Goal: Check status: Check status

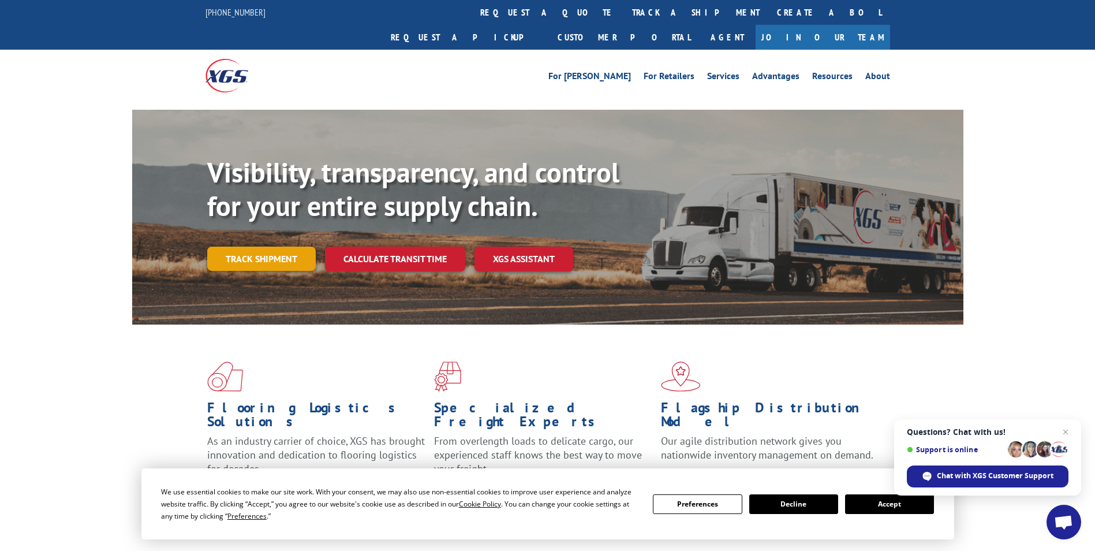
click at [290, 247] on link "Track shipment" at bounding box center [261, 259] width 109 height 24
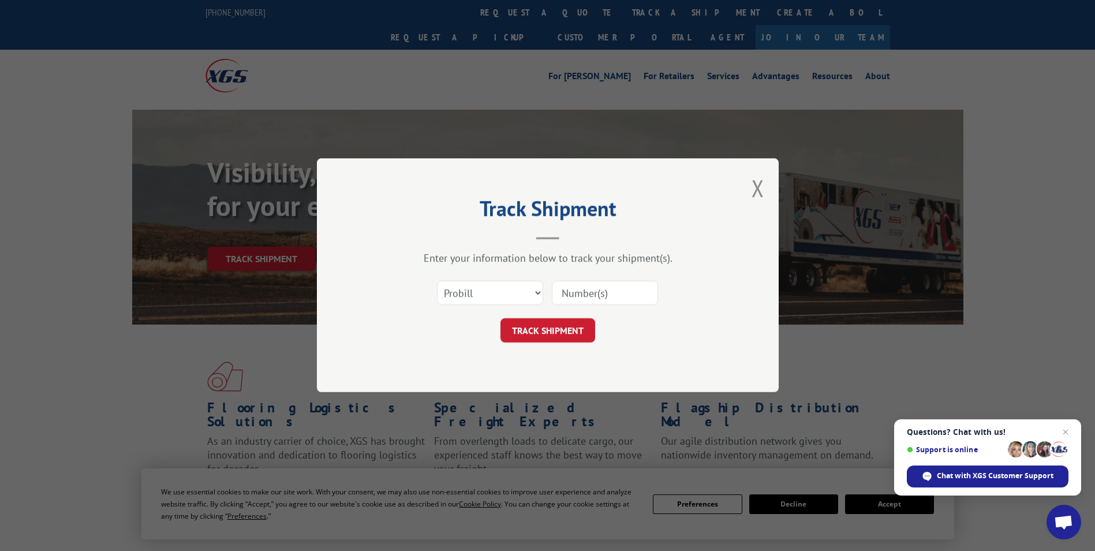
click at [560, 282] on input at bounding box center [605, 293] width 106 height 24
type input "60530398"
click at [501, 319] on button "TRACK SHIPMENT" at bounding box center [548, 331] width 95 height 24
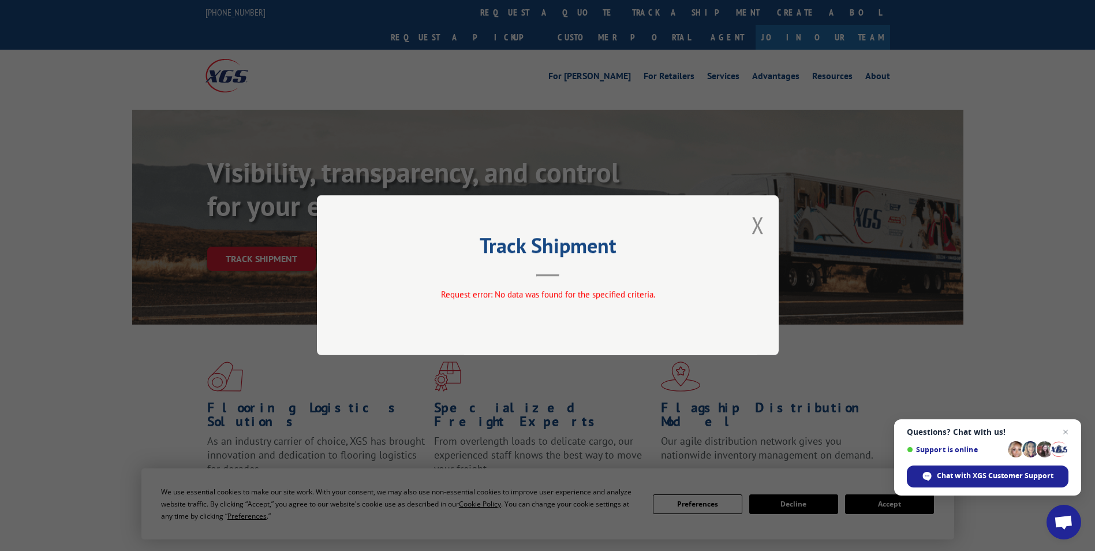
click at [766, 226] on div "Track Shipment Request error: No data was found for the specified criteria." at bounding box center [548, 275] width 462 height 160
drag, startPoint x: 596, startPoint y: 286, endPoint x: 539, endPoint y: 283, distance: 57.2
click at [595, 286] on div "Track Shipment Request error: No data was found for the specified criteria." at bounding box center [548, 275] width 462 height 160
click at [757, 226] on button "Close modal" at bounding box center [758, 225] width 13 height 31
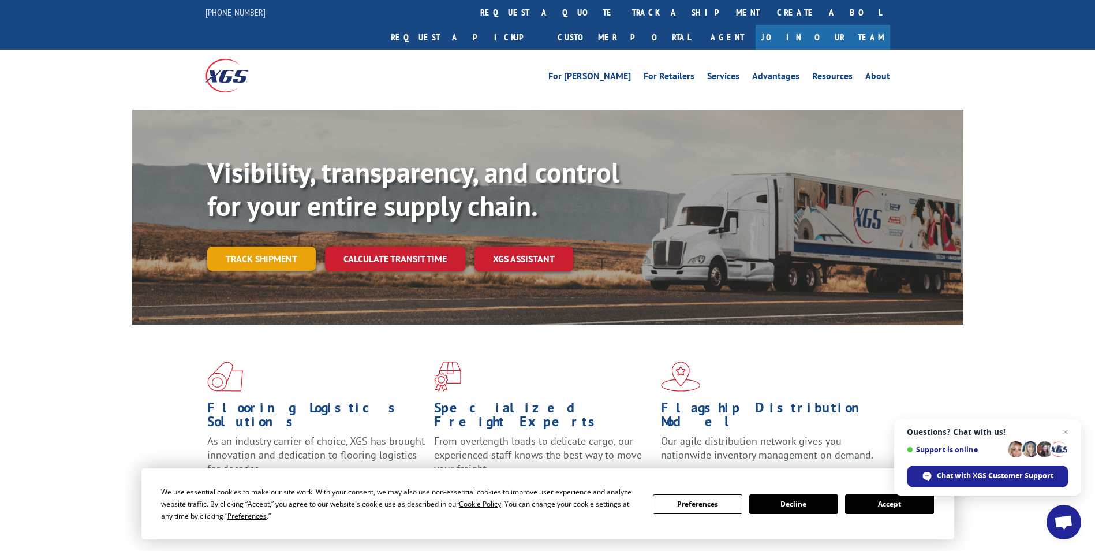
click at [248, 247] on link "Track shipment" at bounding box center [261, 259] width 109 height 24
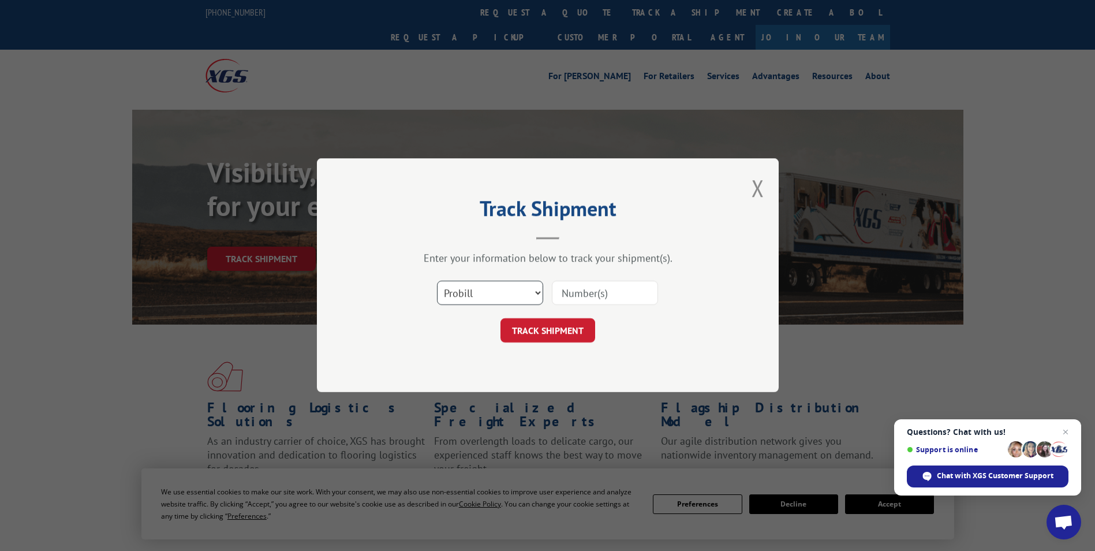
drag, startPoint x: 513, startPoint y: 302, endPoint x: 482, endPoint y: 305, distance: 31.3
click at [513, 302] on select "Select category... Probill BOL PO" at bounding box center [490, 293] width 106 height 24
select select "po"
click at [437, 281] on select "Select category... Probill BOL PO" at bounding box center [490, 293] width 106 height 24
click at [562, 292] on input at bounding box center [605, 293] width 106 height 24
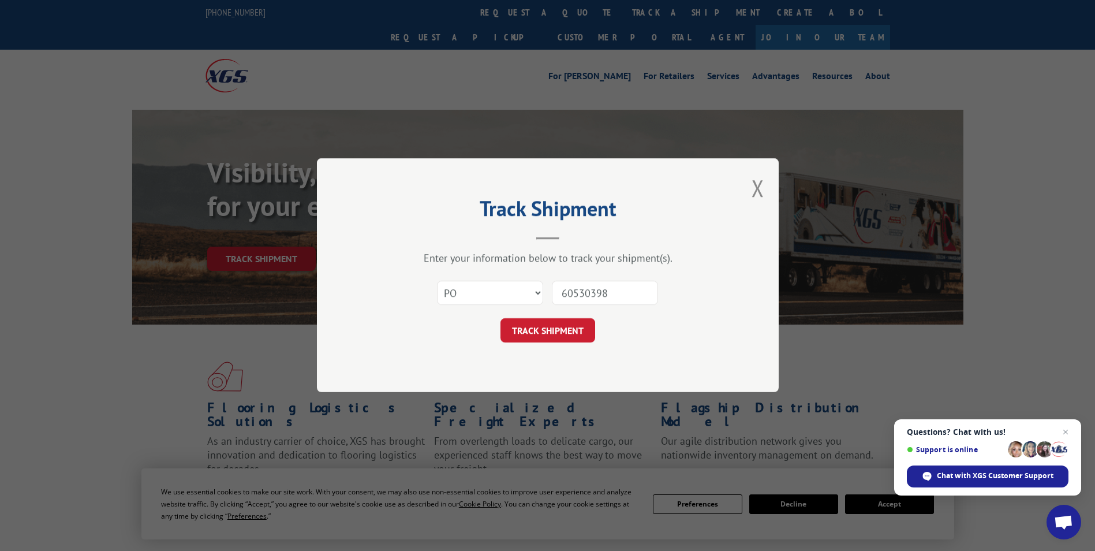
type input "60530398"
click at [501, 319] on button "TRACK SHIPMENT" at bounding box center [548, 331] width 95 height 24
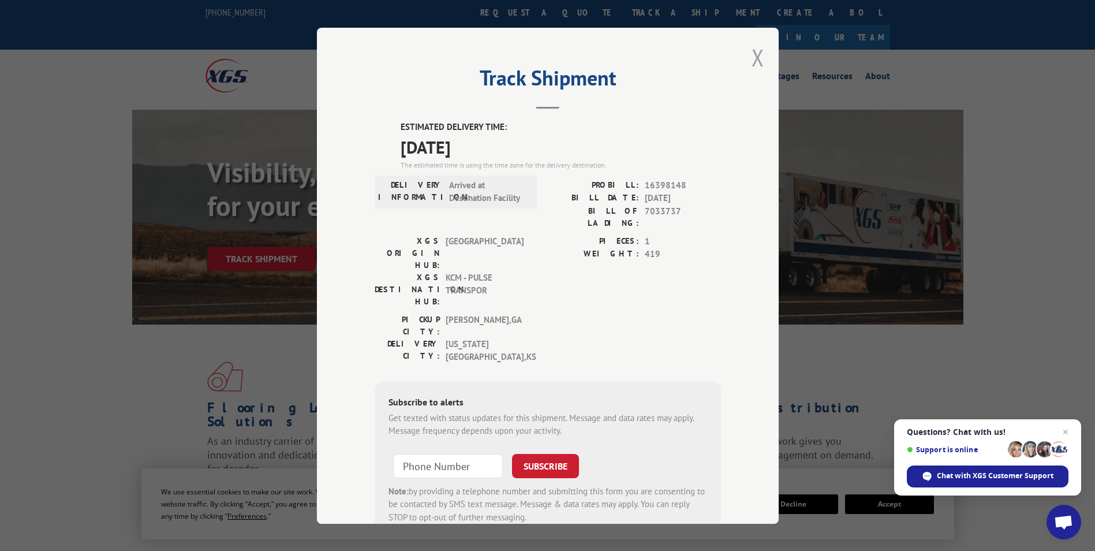
click at [752, 51] on button "Close modal" at bounding box center [758, 57] width 13 height 31
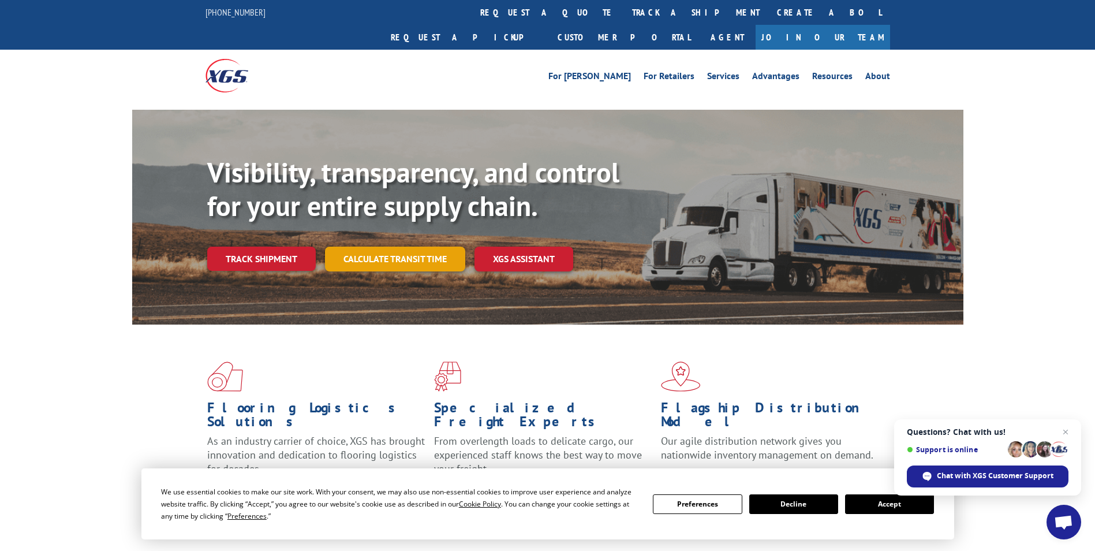
click at [377, 247] on link "Calculate transit time" at bounding box center [395, 259] width 140 height 25
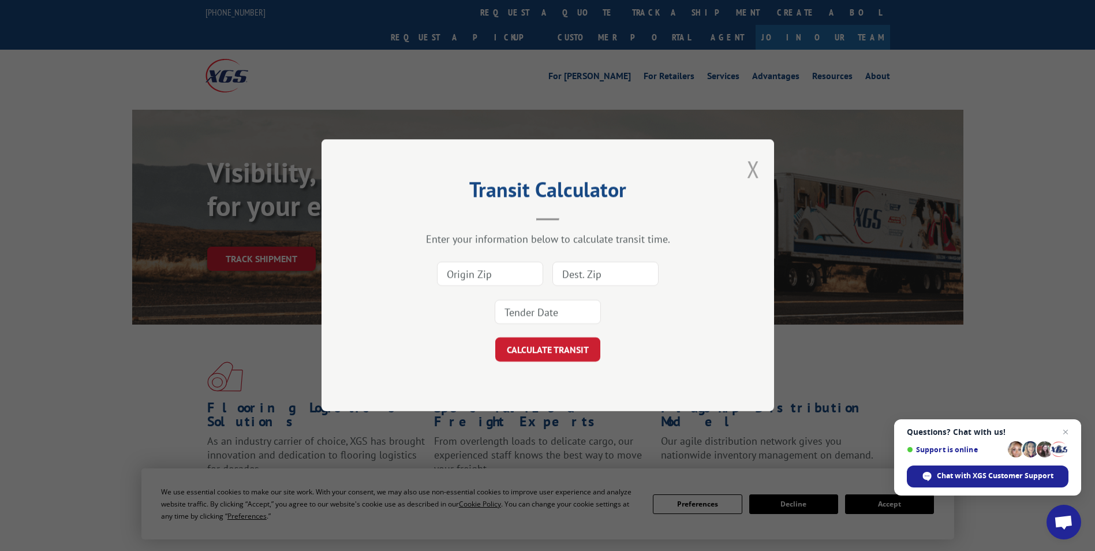
click at [755, 170] on button "Close modal" at bounding box center [753, 169] width 13 height 31
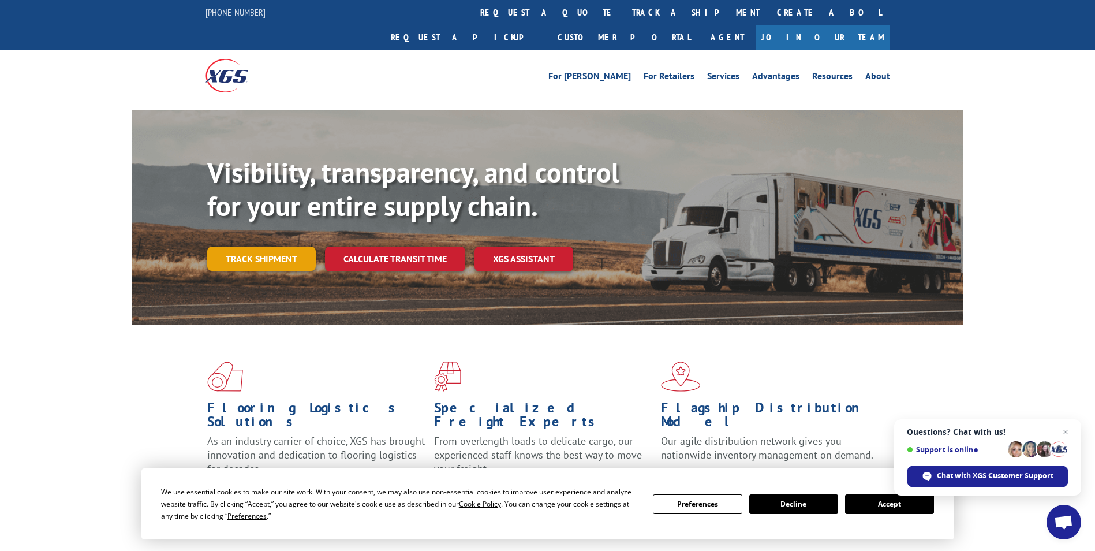
click at [233, 247] on link "Track shipment" at bounding box center [261, 259] width 109 height 24
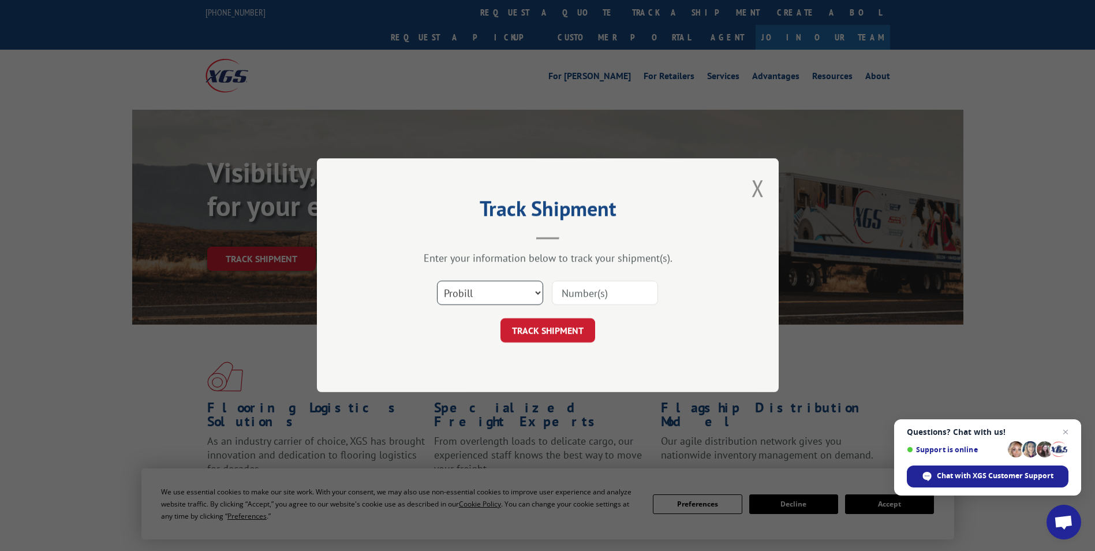
click at [511, 290] on select "Select category... Probill BOL PO" at bounding box center [490, 293] width 106 height 24
select select "po"
click at [437, 281] on select "Select category... Probill BOL PO" at bounding box center [490, 293] width 106 height 24
click at [577, 287] on input at bounding box center [605, 293] width 106 height 24
type input "60530418"
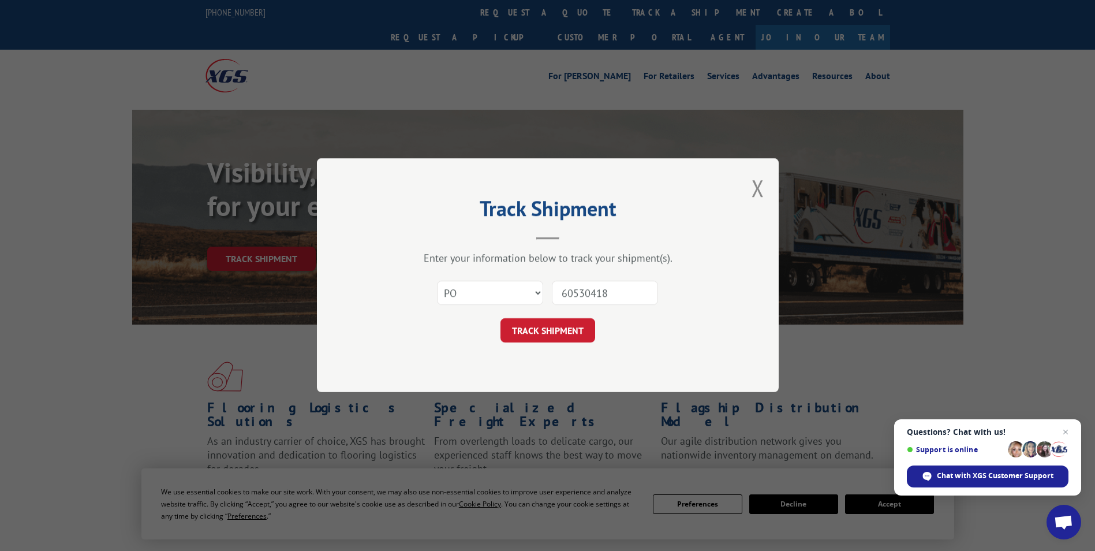
click at [501, 319] on button "TRACK SHIPMENT" at bounding box center [548, 331] width 95 height 24
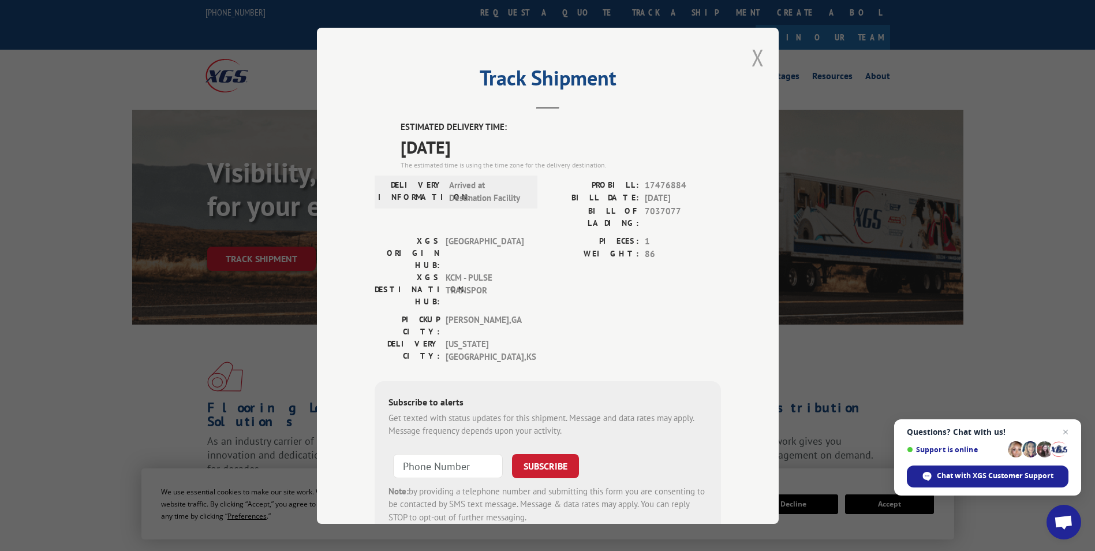
click at [753, 60] on button "Close modal" at bounding box center [758, 57] width 13 height 31
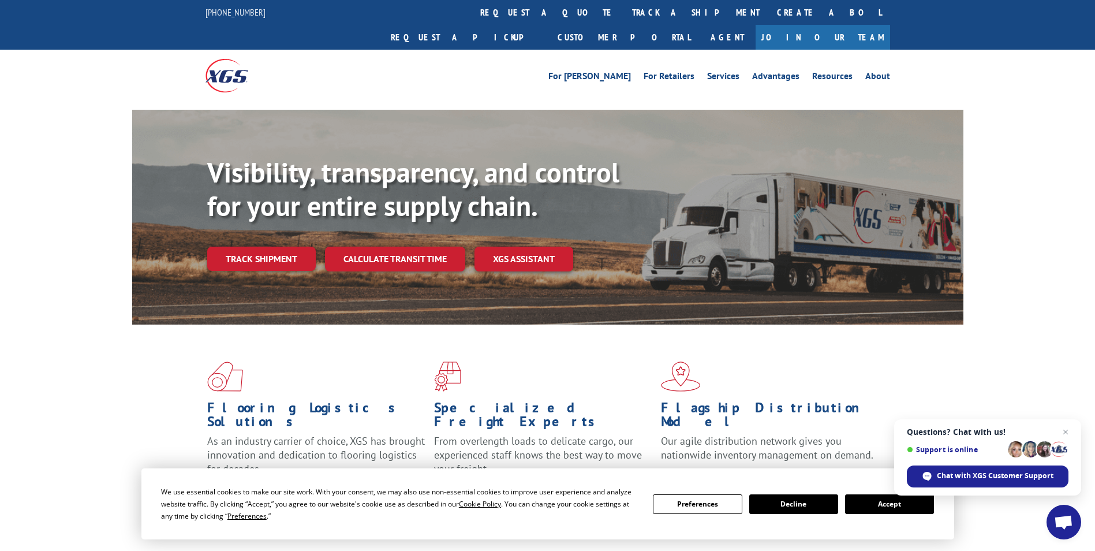
drag, startPoint x: 1005, startPoint y: 87, endPoint x: 1016, endPoint y: 76, distance: 15.5
